Goal: Book appointment/travel/reservation

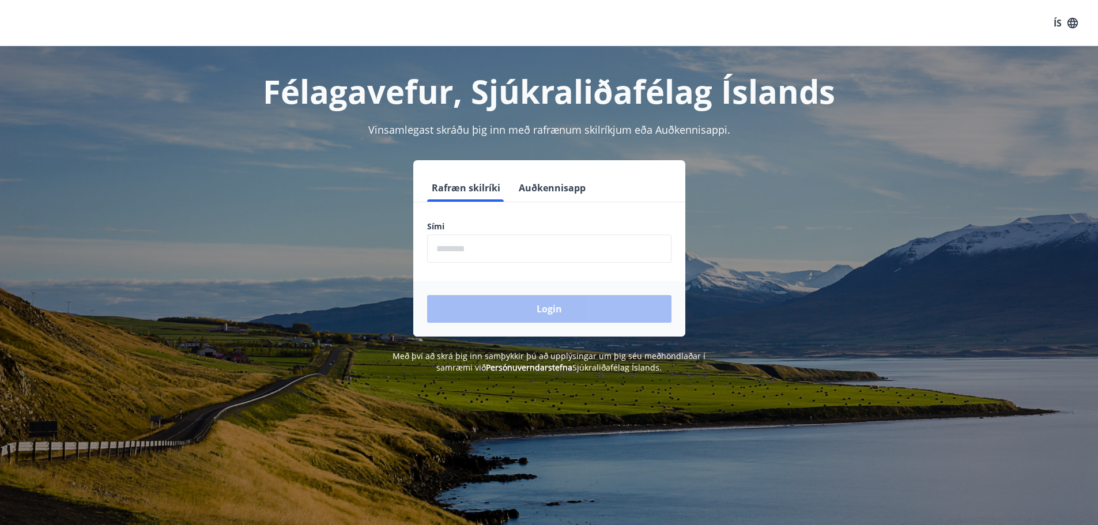
click at [458, 249] on input "phone" at bounding box center [549, 249] width 244 height 28
type input "********"
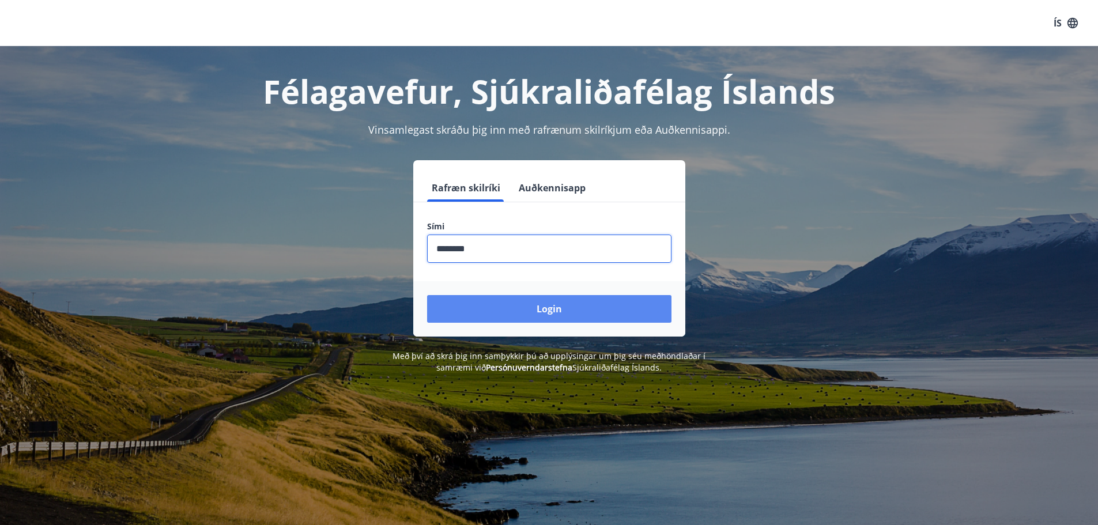
click at [555, 310] on button "Login" at bounding box center [549, 309] width 244 height 28
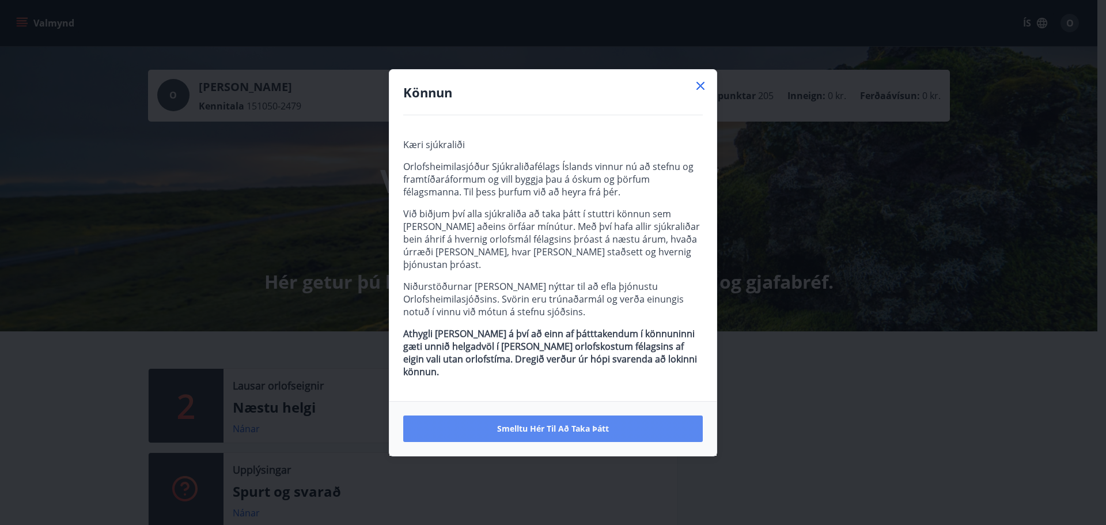
click at [523, 423] on span "Smelltu hér til að taka þátt" at bounding box center [553, 429] width 112 height 12
click at [558, 423] on span "Smelltu hér til að taka þátt" at bounding box center [553, 429] width 112 height 12
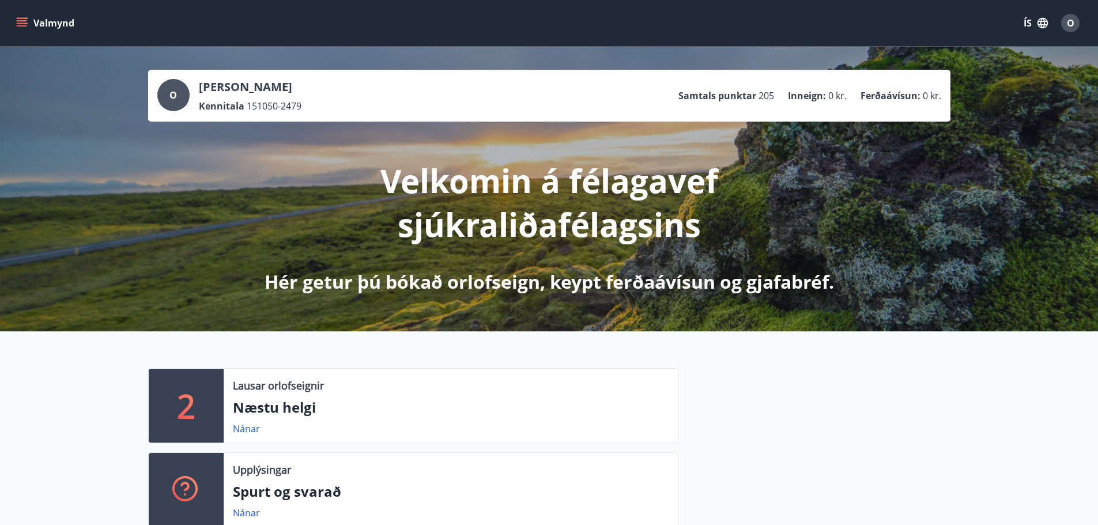
click at [203, 401] on div "2" at bounding box center [186, 406] width 75 height 74
click at [197, 391] on div "2" at bounding box center [186, 406] width 75 height 74
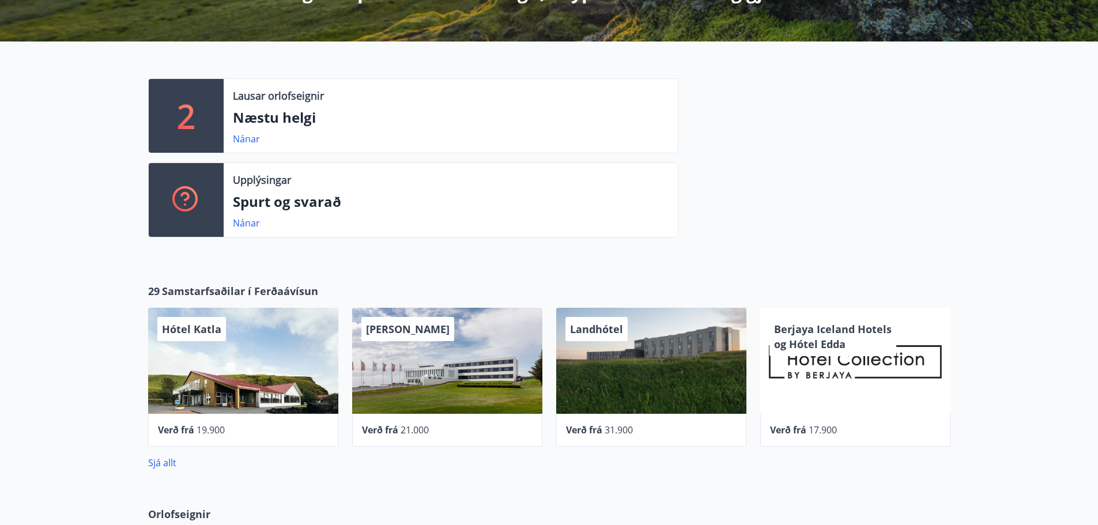
scroll to position [244, 0]
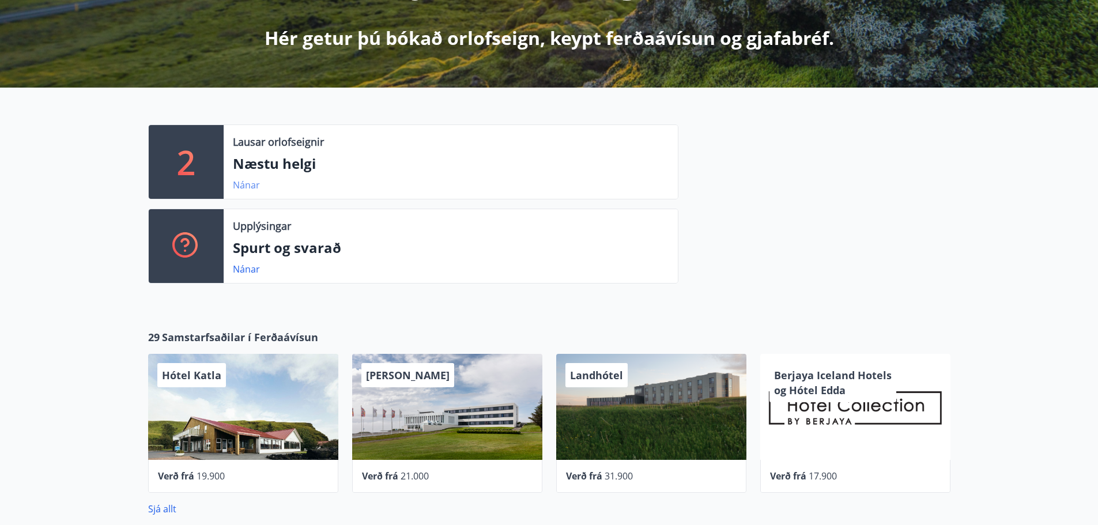
click at [237, 183] on link "Nánar" at bounding box center [246, 185] width 27 height 13
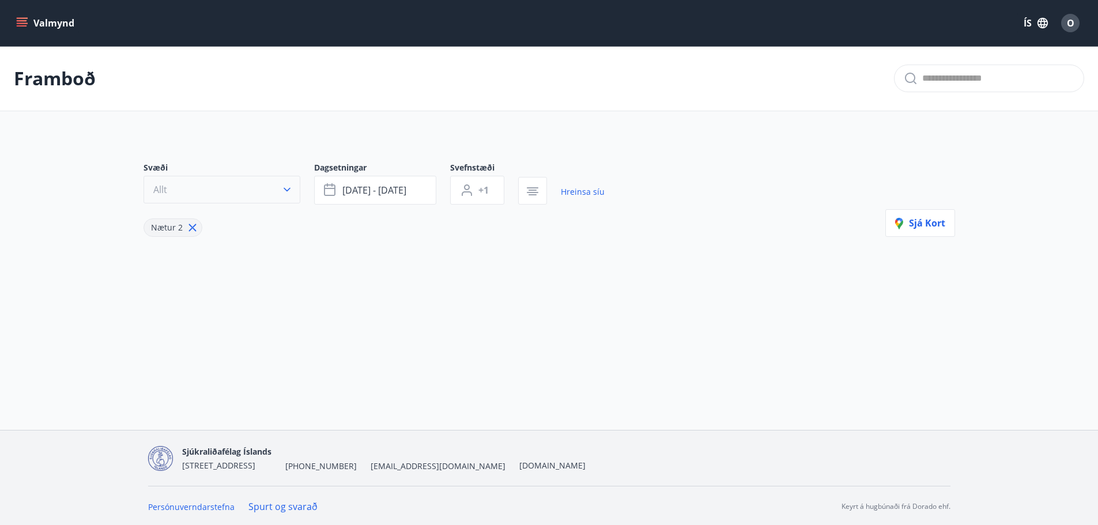
type input "*"
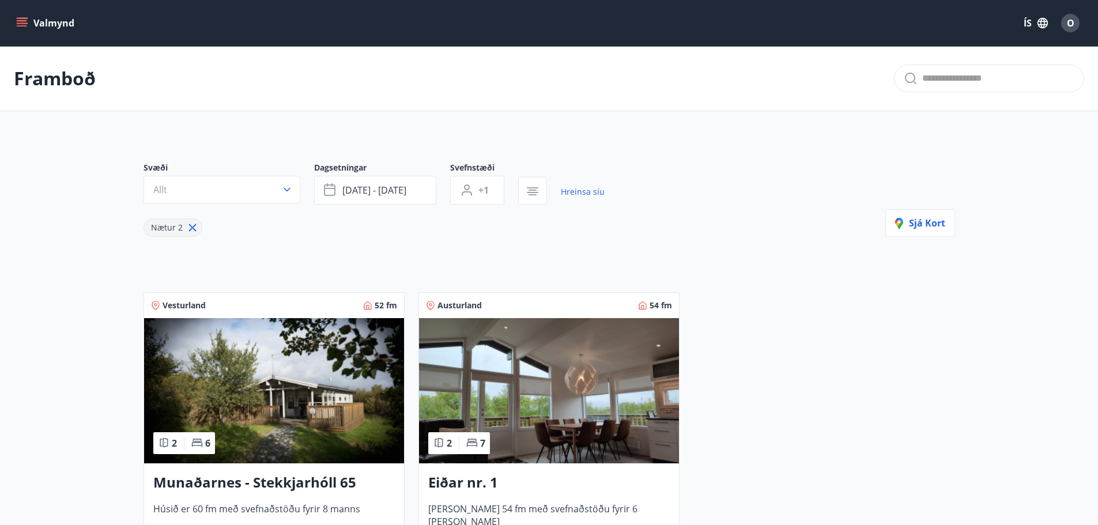
scroll to position [218, 0]
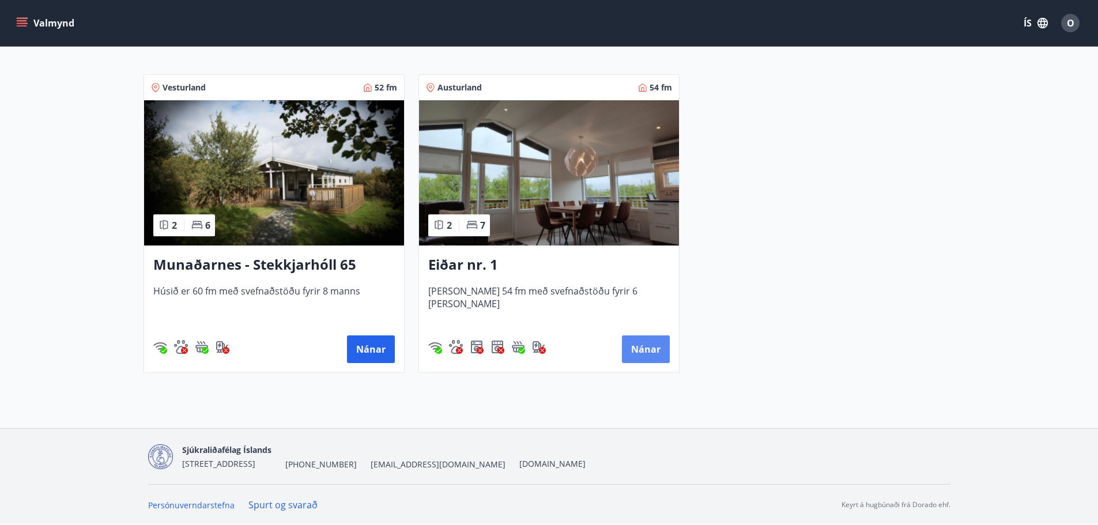
click at [646, 343] on button "Nánar" at bounding box center [646, 349] width 48 height 28
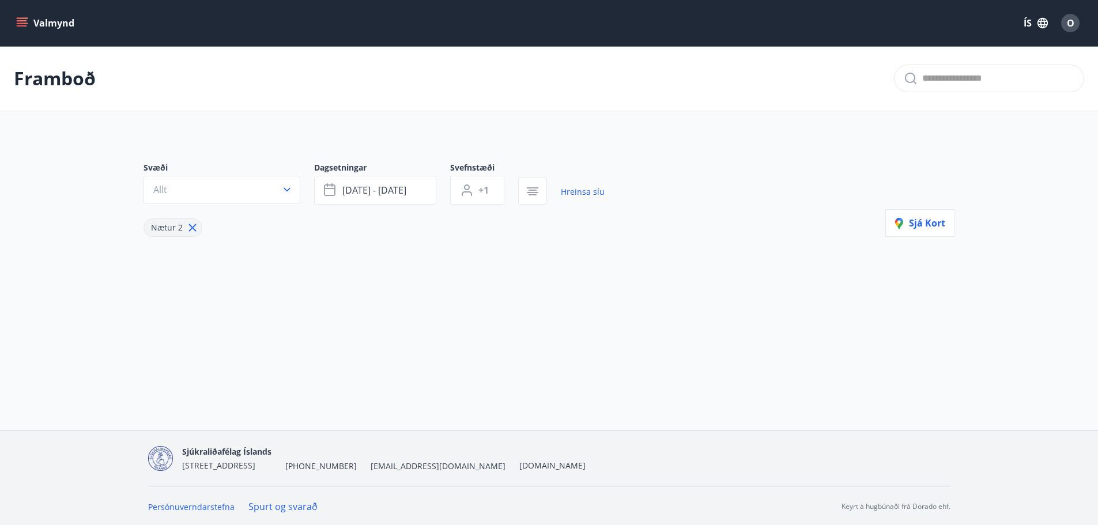
type input "*"
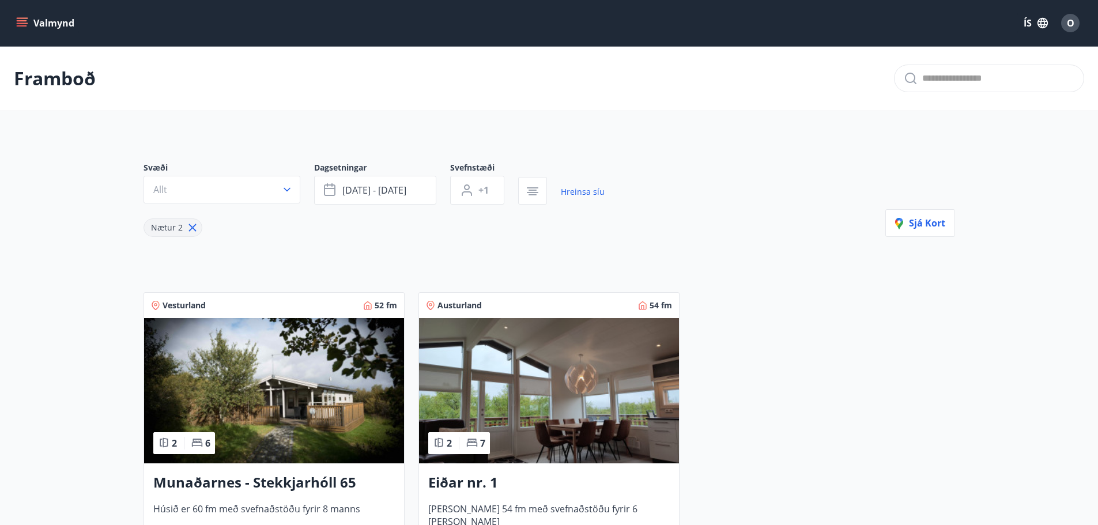
scroll to position [218, 0]
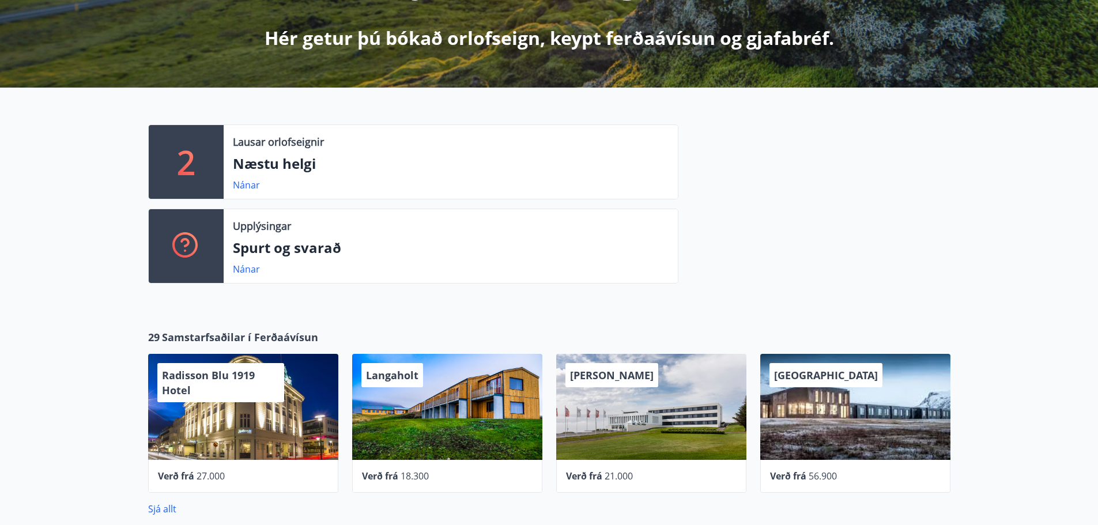
scroll to position [703, 0]
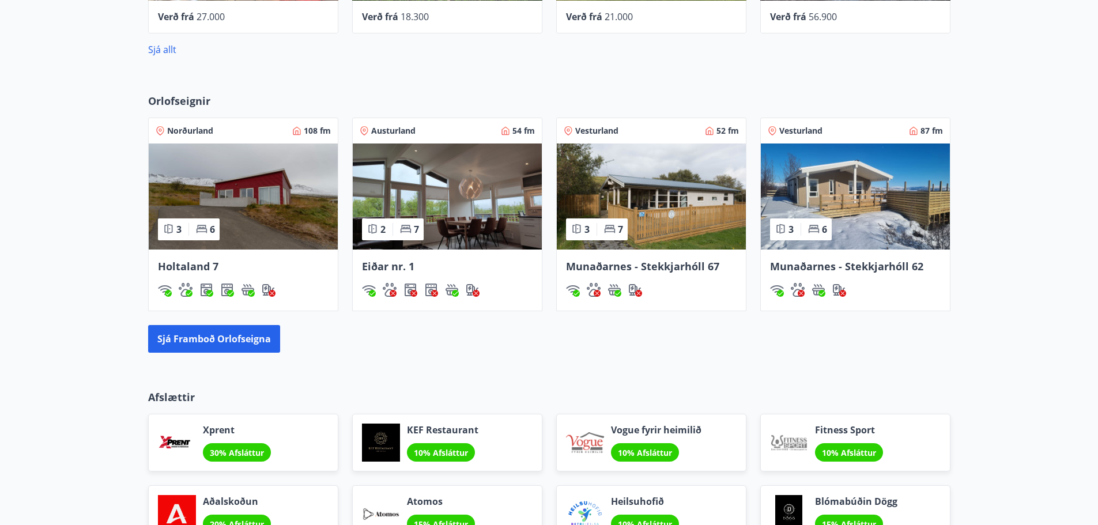
click at [260, 188] on img at bounding box center [243, 196] width 189 height 106
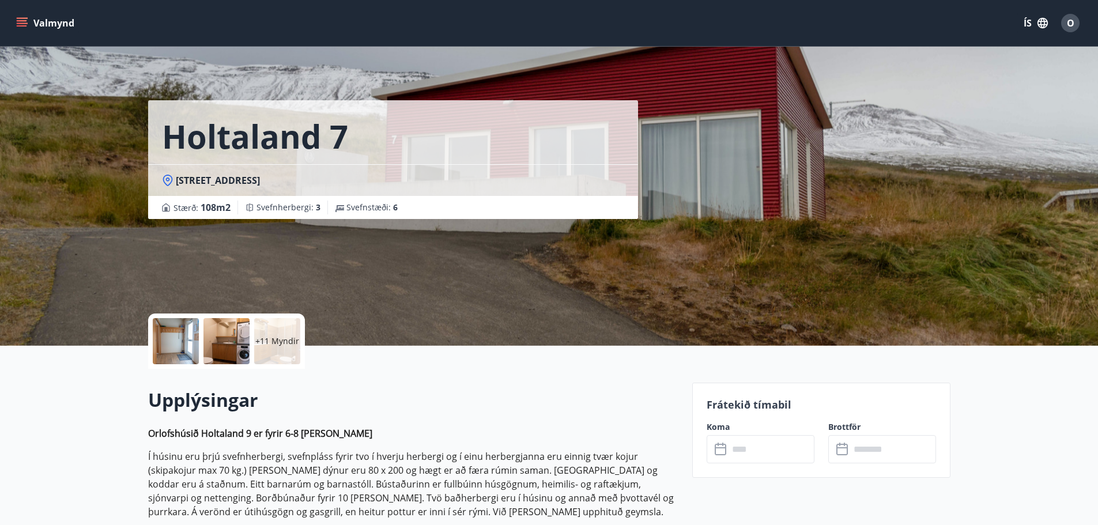
scroll to position [459, 0]
